Goal: Book appointment/travel/reservation

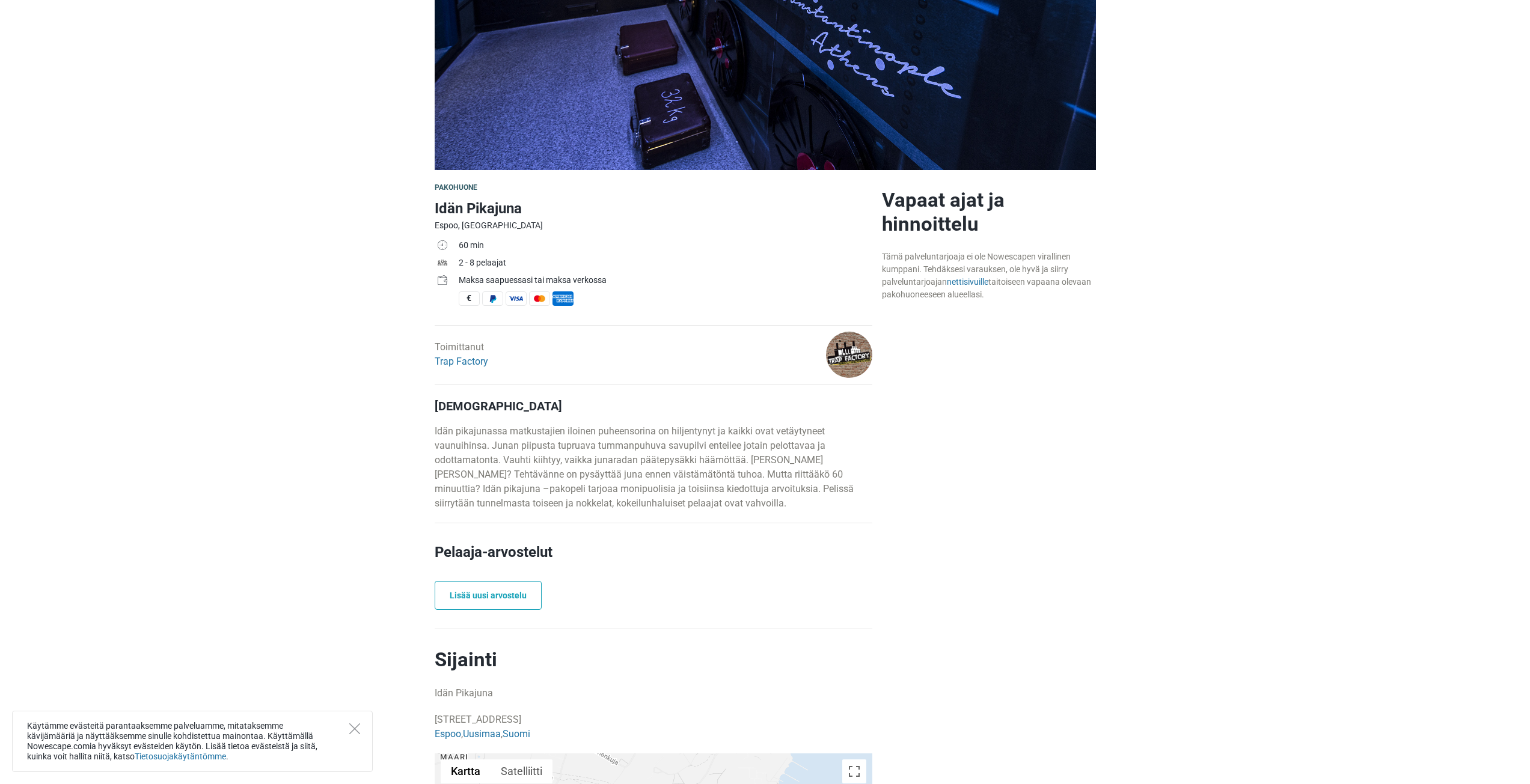
scroll to position [180, 0]
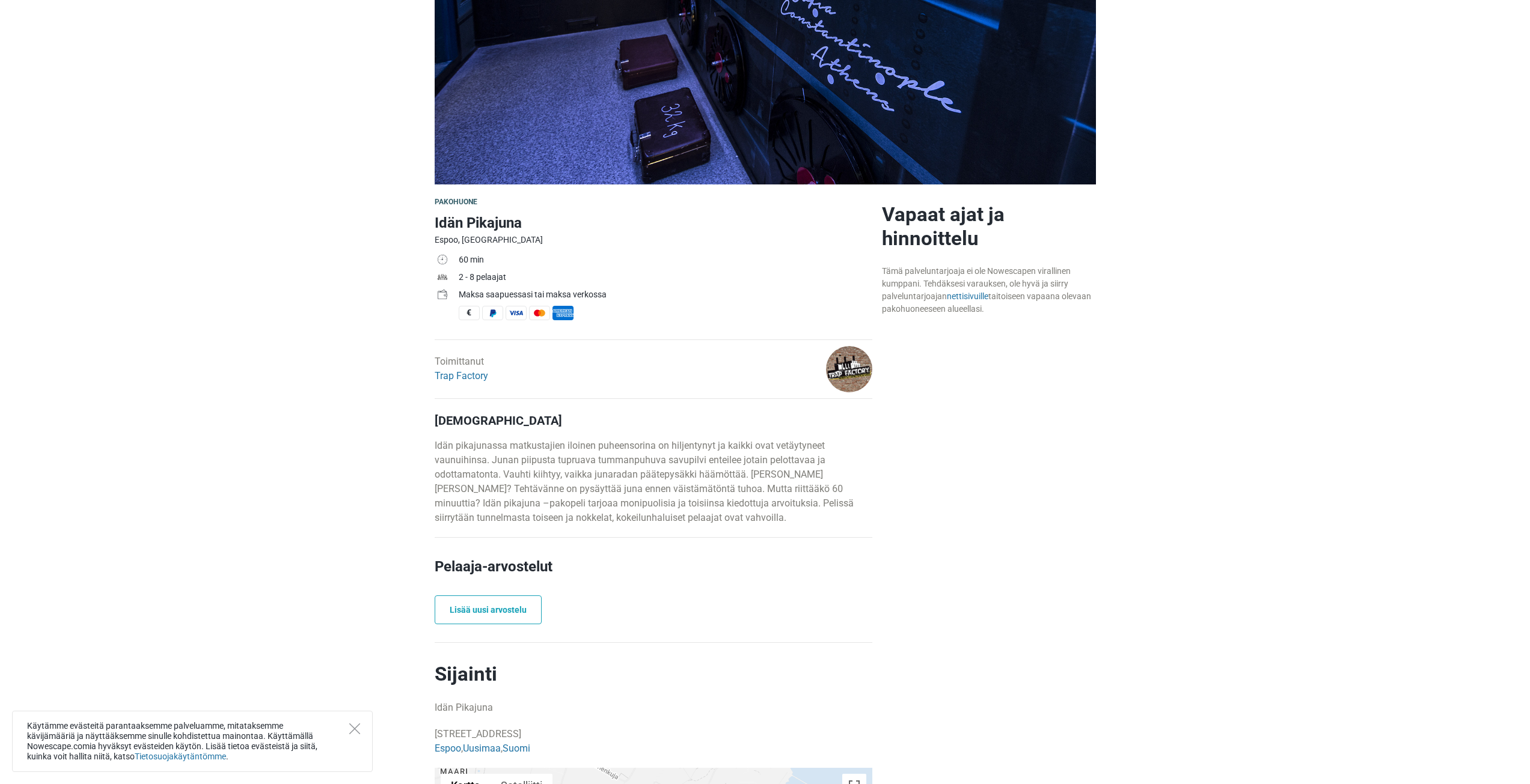
click at [293, 461] on main "Pakohuone Idän Pikajuna Espoo, Suomi 60 min 2 - 8 pelaajat Maksa saapuessasi ta…" at bounding box center [765, 765] width 1530 height 1162
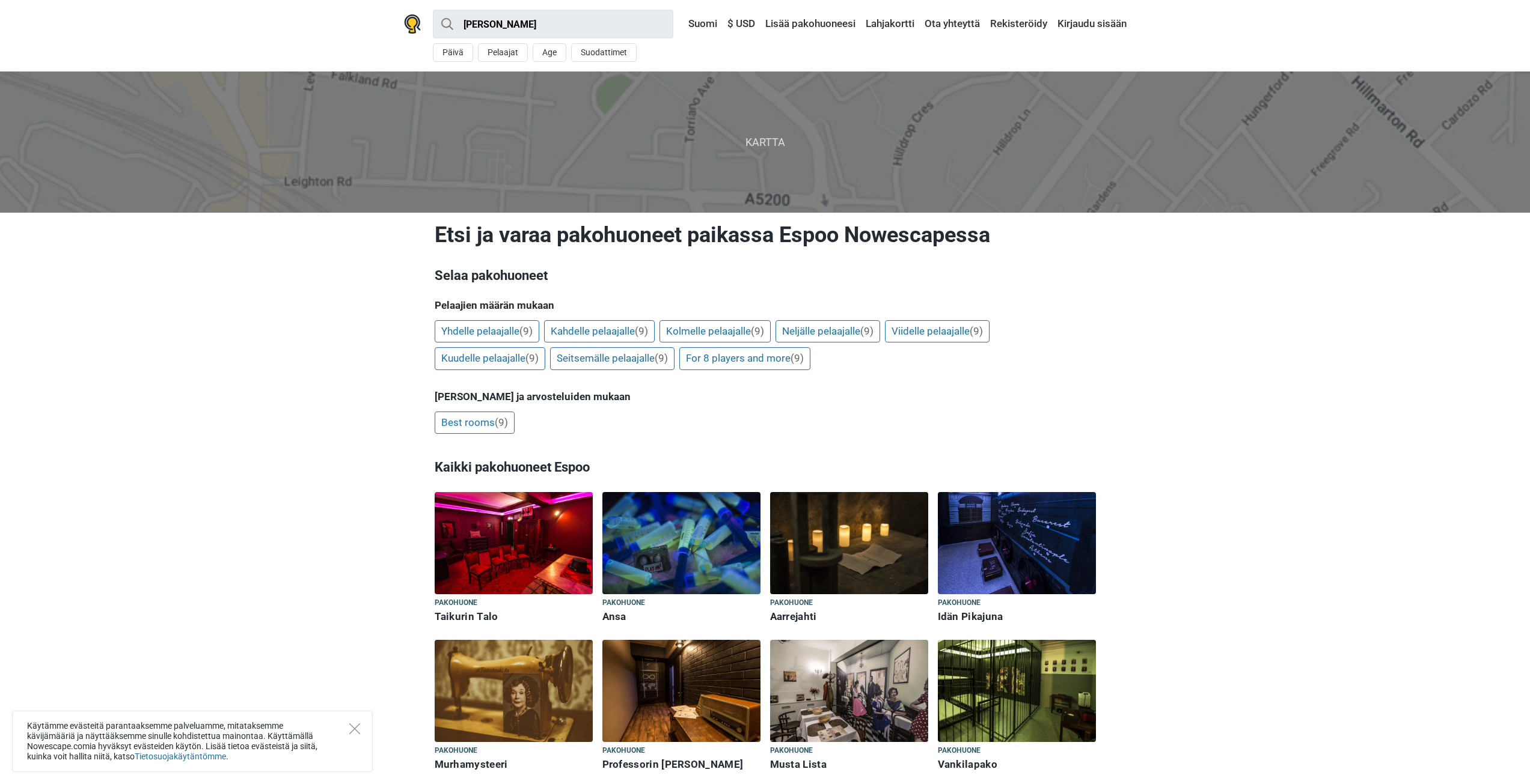
click at [376, 342] on section "Kartta Etsi ja varaa pakohuoneet paikassa Espoo Nowescapessa Selaa pakohuoneet …" at bounding box center [765, 528] width 1530 height 913
click at [626, 332] on link "Kahdelle pelaajalle (9)" at bounding box center [599, 332] width 110 height 23
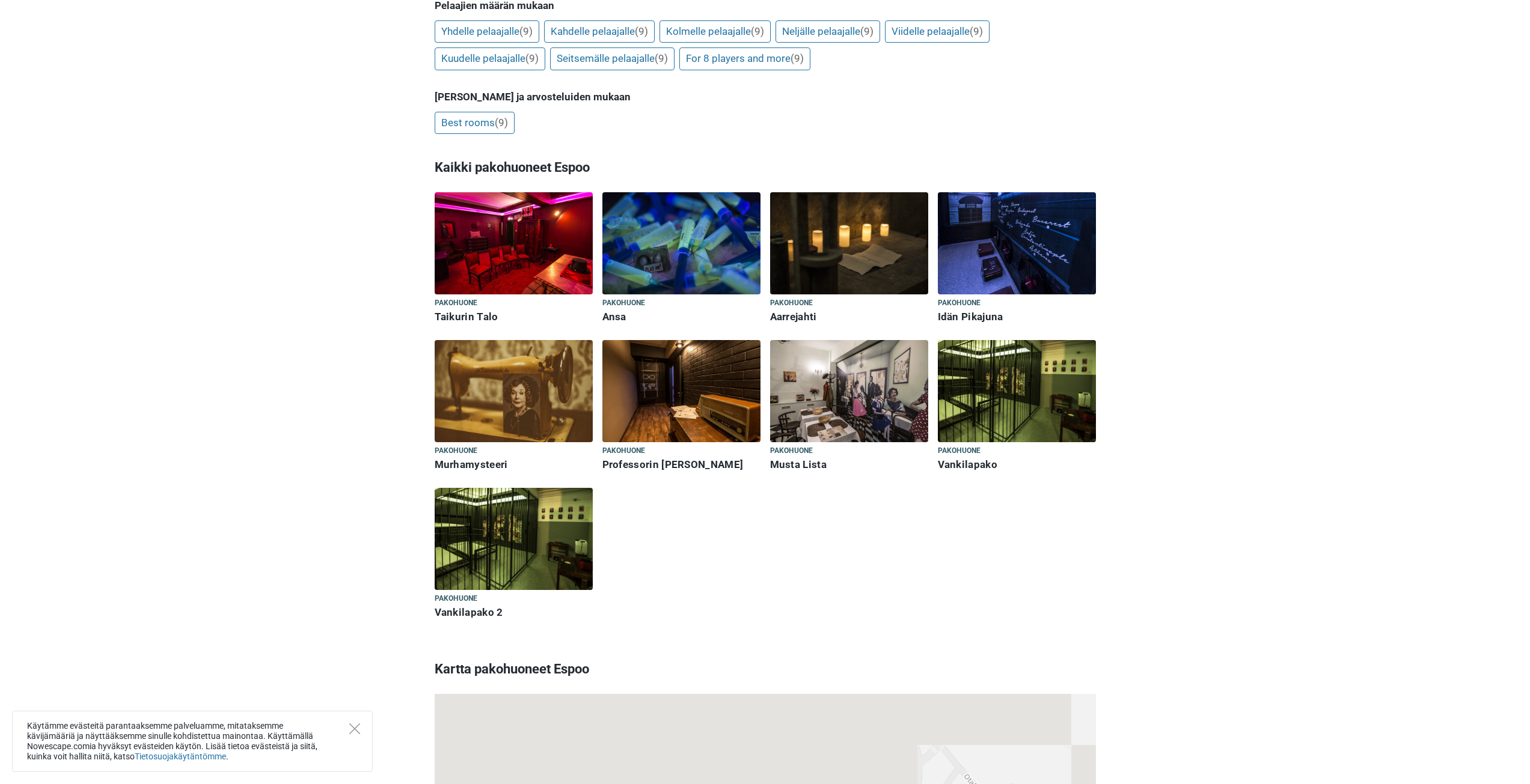
scroll to position [300, 0]
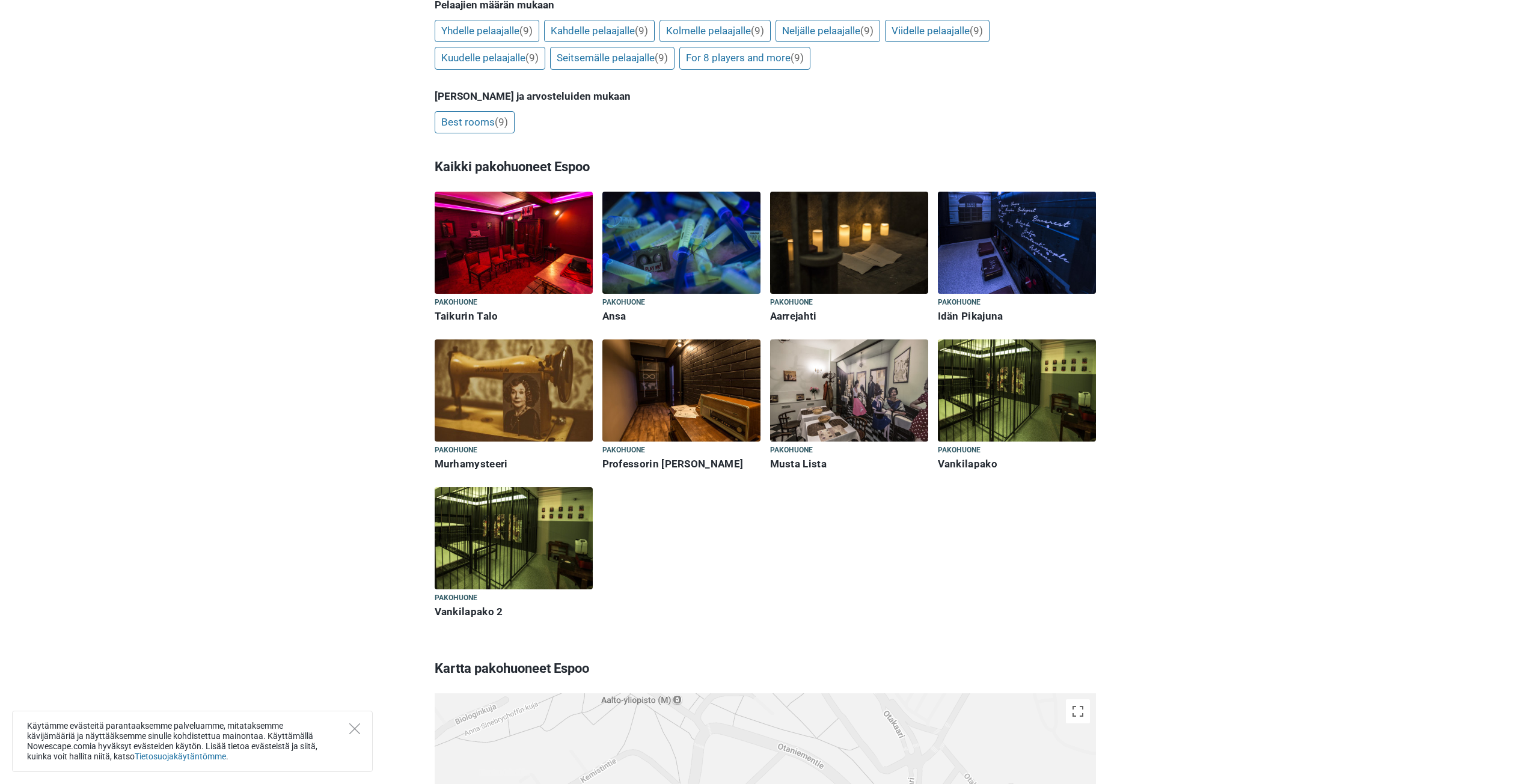
click at [354, 363] on section "Kartta Etsi ja varaa pakohuoneet paikassa Espoo Nowescapessa Selaa pakohuoneet …" at bounding box center [765, 227] width 1530 height 913
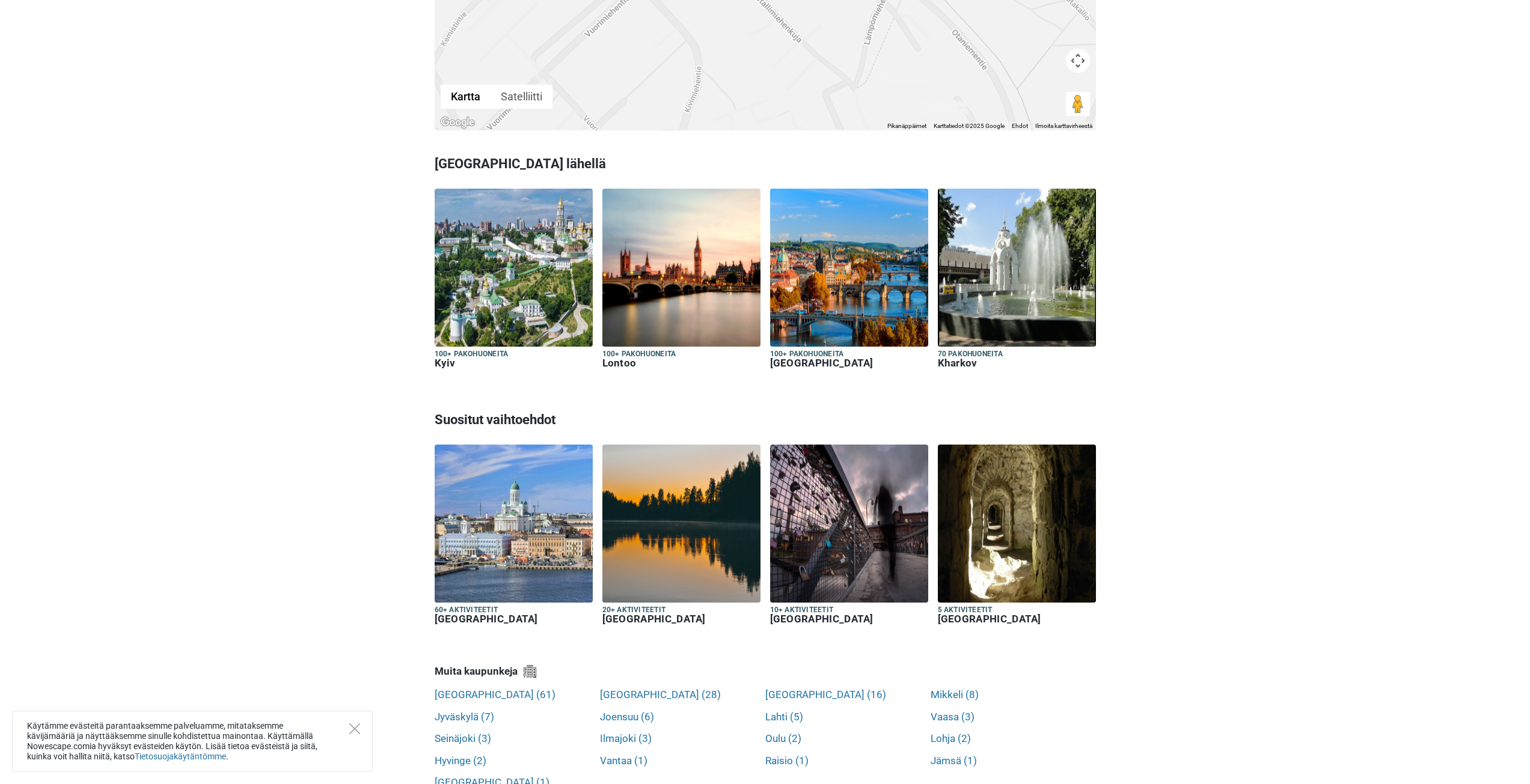
scroll to position [1202, 0]
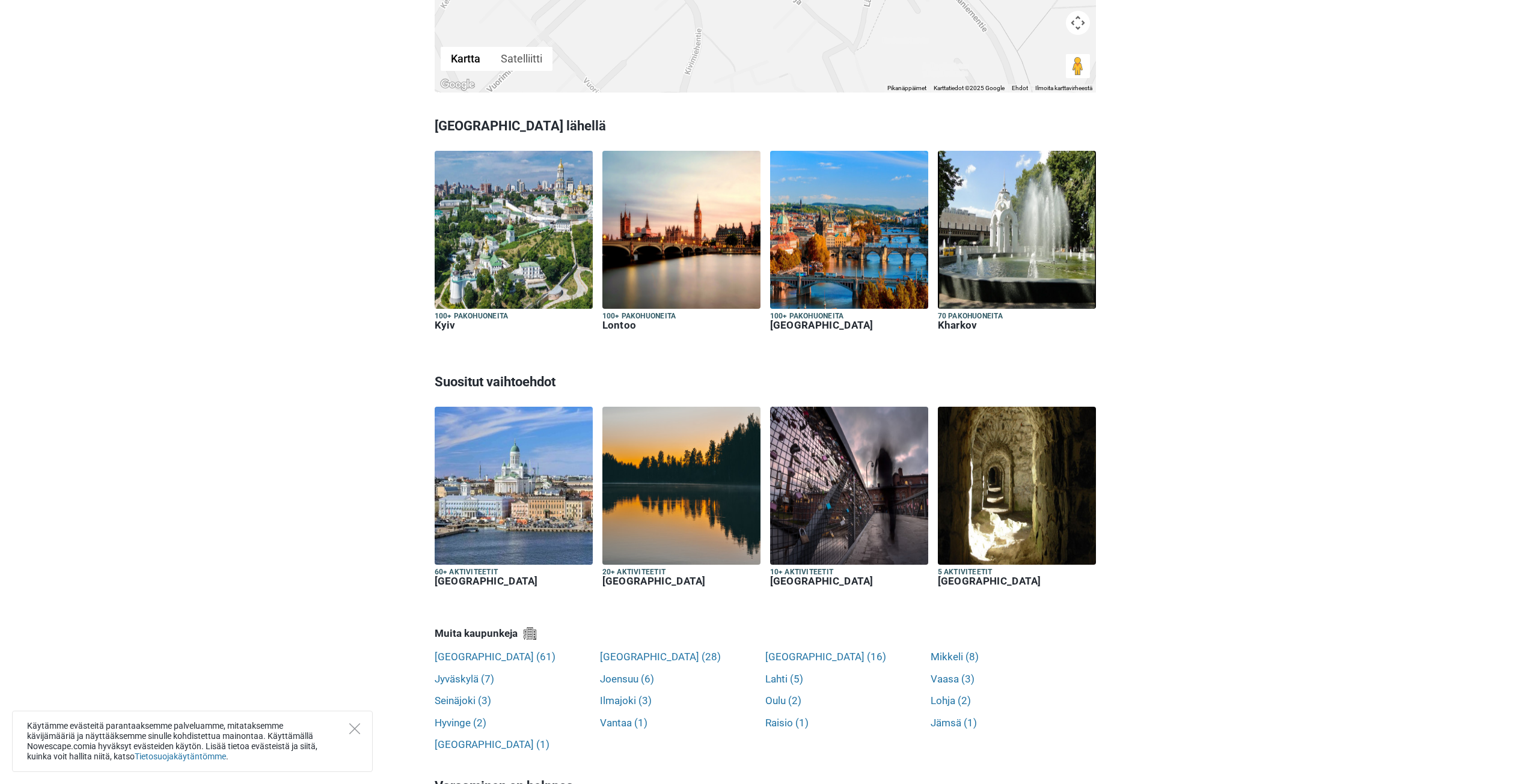
click at [355, 361] on div "Espoo · Pakohuoneet All Pakohuone Lähistölläni Päivä Pelaajat Age Suodattimet <…" at bounding box center [765, 21] width 1530 height 2445
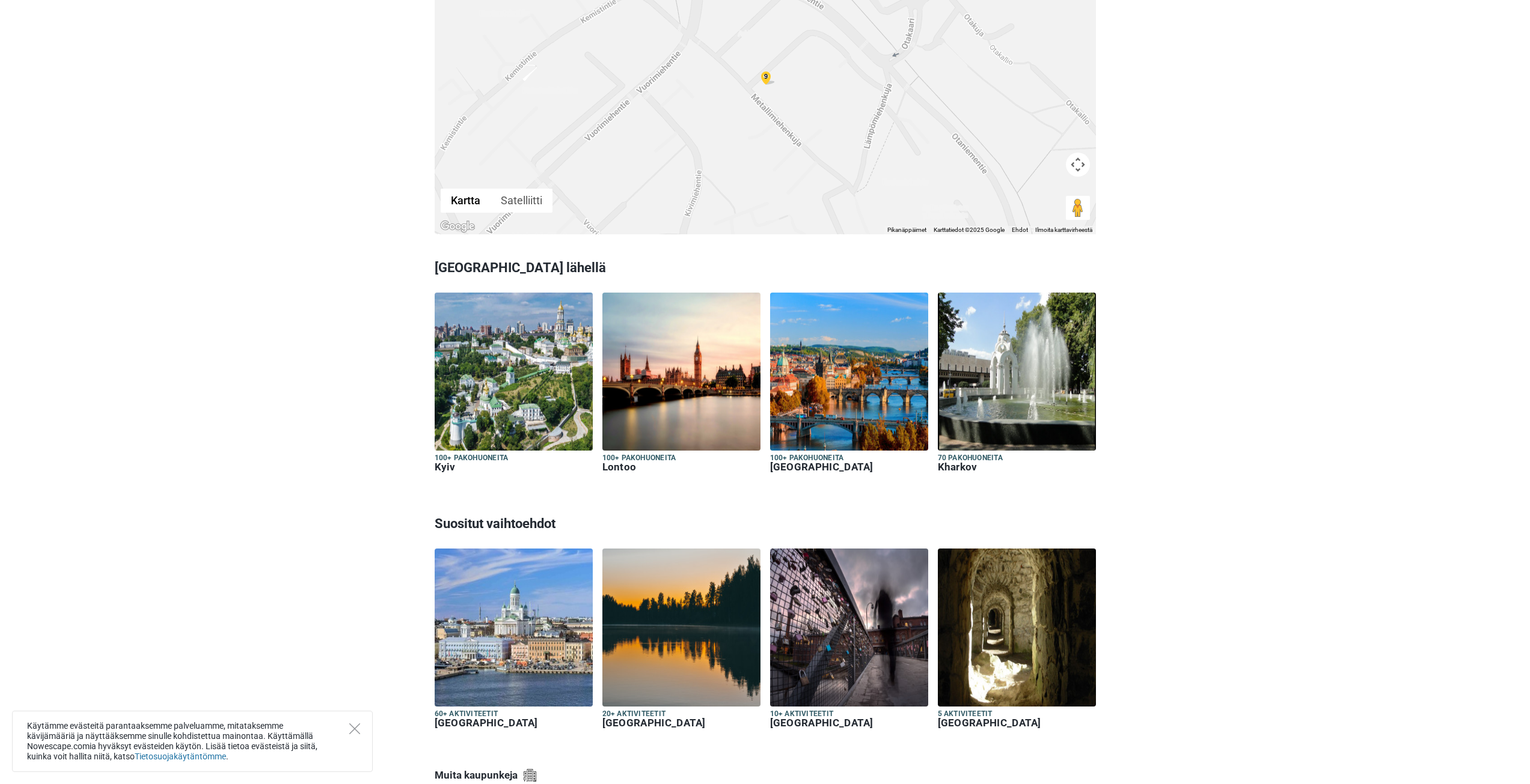
scroll to position [1022, 0]
